Goal: Consume media (video, audio): Consume media (video, audio)

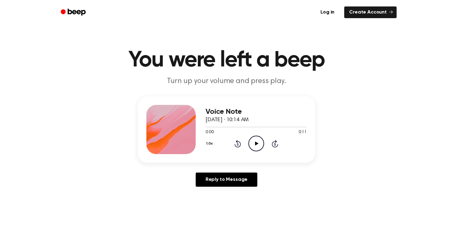
click at [258, 142] on icon "Play Audio" at bounding box center [256, 144] width 16 height 16
click at [255, 142] on icon at bounding box center [256, 144] width 3 height 4
click at [260, 143] on icon "Play Audio" at bounding box center [256, 144] width 16 height 16
click at [254, 141] on icon "Play Audio" at bounding box center [256, 144] width 16 height 16
click at [257, 144] on icon "Play Audio" at bounding box center [256, 144] width 16 height 16
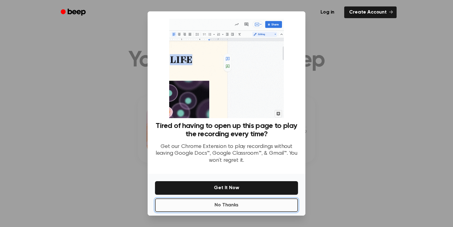
click at [233, 206] on button "No Thanks" at bounding box center [226, 206] width 143 height 14
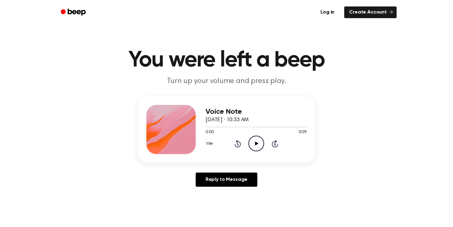
click at [254, 143] on icon "Play Audio" at bounding box center [256, 144] width 16 height 16
click at [253, 144] on icon "Play Audio" at bounding box center [256, 144] width 16 height 16
click at [260, 141] on icon "Play Audio" at bounding box center [256, 144] width 16 height 16
click at [259, 145] on icon "Play Audio" at bounding box center [256, 144] width 16 height 16
click at [260, 146] on icon "Play Audio" at bounding box center [256, 144] width 16 height 16
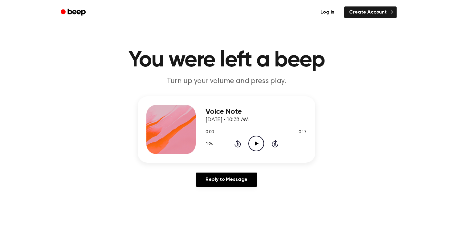
click at [257, 141] on icon "Play Audio" at bounding box center [256, 144] width 16 height 16
click at [253, 144] on icon "Play Audio" at bounding box center [256, 144] width 16 height 16
click at [255, 144] on icon at bounding box center [256, 144] width 3 height 4
click at [255, 143] on icon at bounding box center [256, 144] width 3 height 4
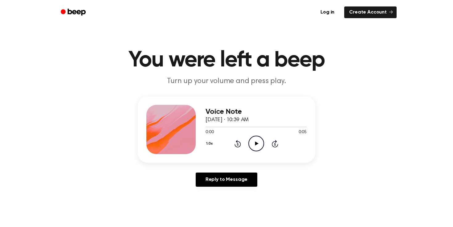
click at [254, 141] on icon "Play Audio" at bounding box center [256, 144] width 16 height 16
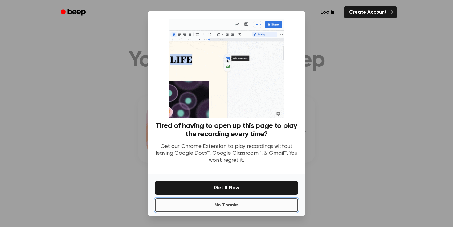
click at [221, 205] on button "No Thanks" at bounding box center [226, 206] width 143 height 14
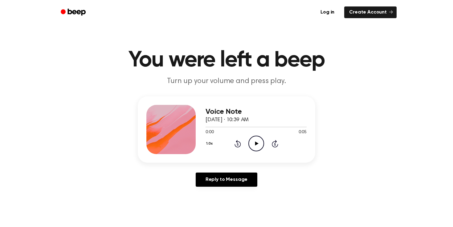
click at [254, 143] on icon "Play Audio" at bounding box center [256, 144] width 16 height 16
click at [231, 177] on link "Reply to Message" at bounding box center [227, 180] width 62 height 14
click at [257, 145] on icon "Play Audio" at bounding box center [256, 144] width 16 height 16
